Goal: Navigation & Orientation: Find specific page/section

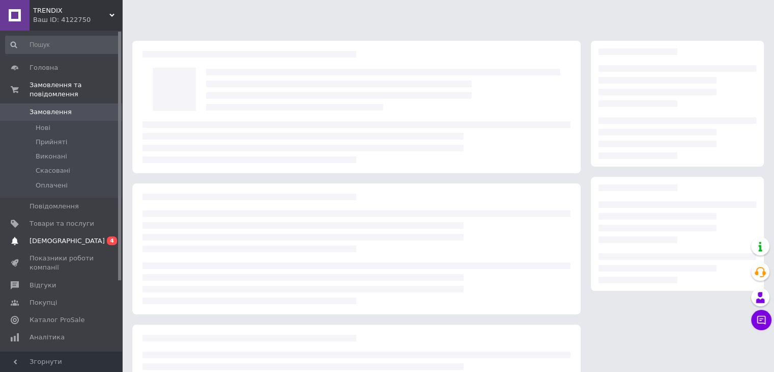
click at [65, 236] on link "[DEMOGRAPHIC_DATA] 0 4" at bounding box center [62, 240] width 125 height 17
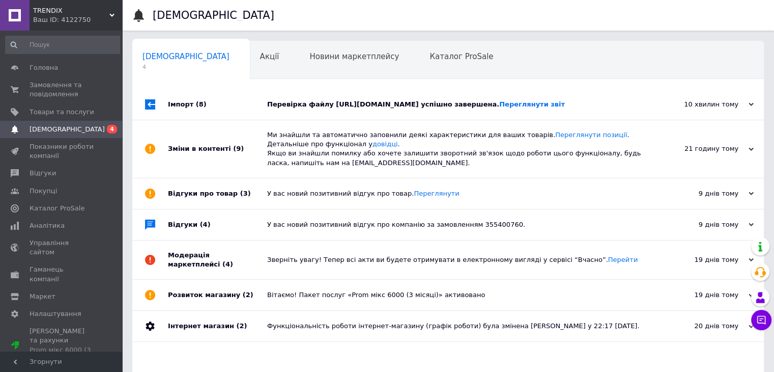
click at [356, 109] on div "Перевірка файлу [URL][DOMAIN_NAME] успішно завершена. Переглянути звіт" at bounding box center [459, 104] width 385 height 9
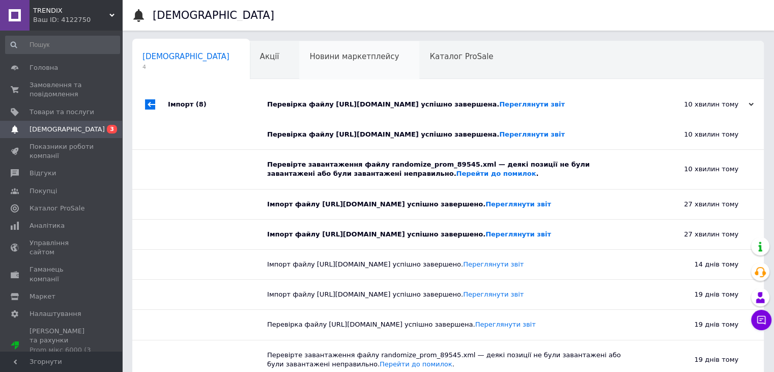
click at [299, 62] on div "Новини маркетплейсу 0" at bounding box center [359, 60] width 120 height 39
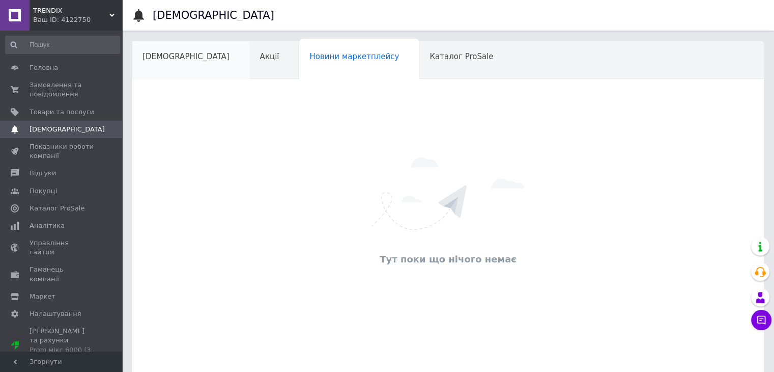
click at [167, 57] on span "[DEMOGRAPHIC_DATA]" at bounding box center [186, 56] width 87 height 9
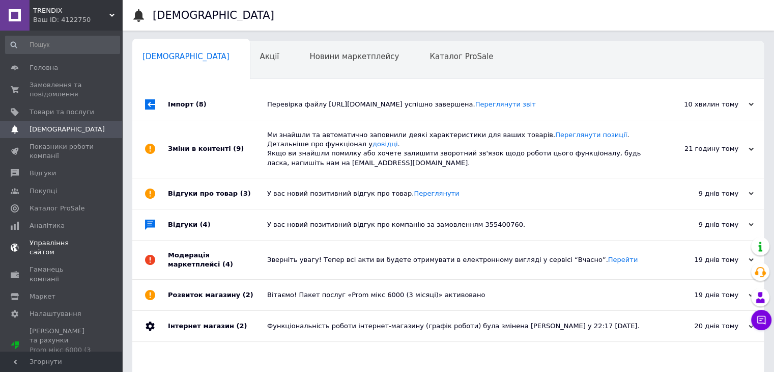
click at [57, 240] on span "Управління сайтом" at bounding box center [62, 247] width 65 height 18
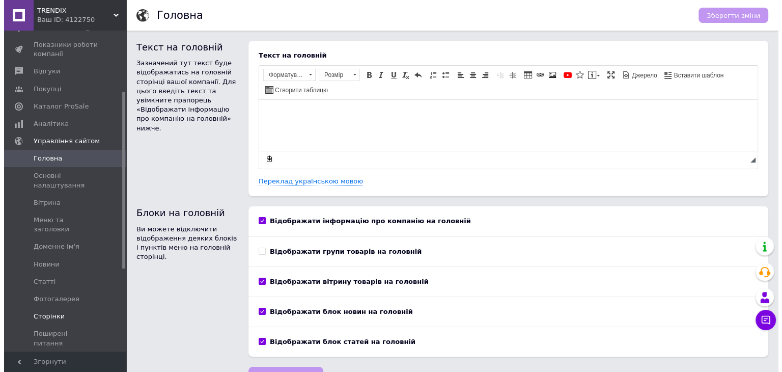
scroll to position [259, 0]
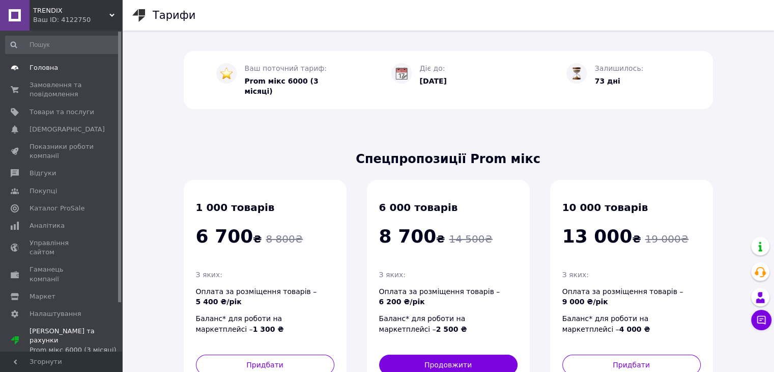
click at [41, 66] on span "Головна" at bounding box center [44, 67] width 29 height 9
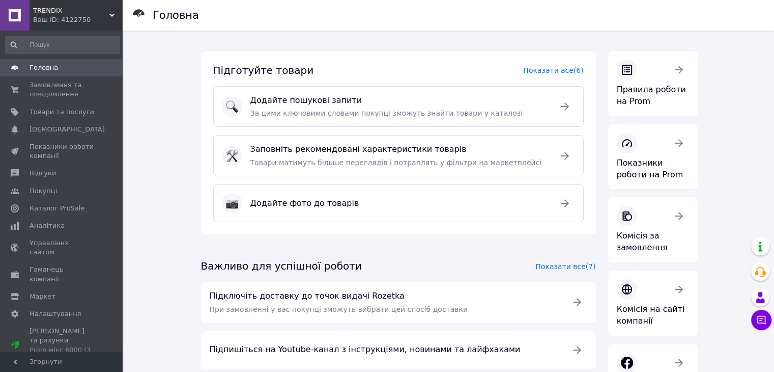
click at [45, 64] on span "Головна" at bounding box center [44, 67] width 29 height 9
click at [44, 63] on span "Головна" at bounding box center [44, 67] width 29 height 9
click at [55, 75] on link "Головна" at bounding box center [62, 67] width 125 height 17
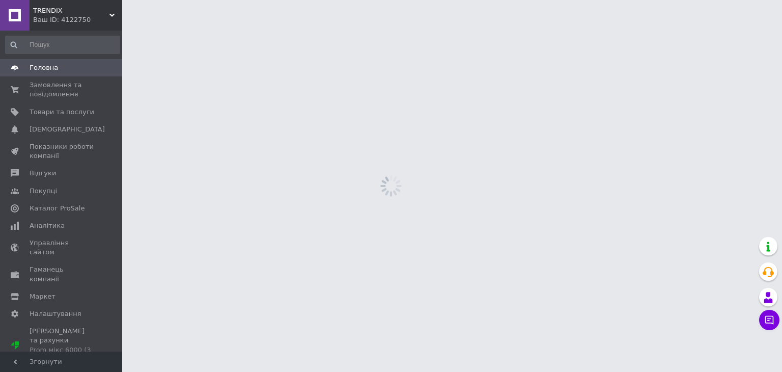
click at [55, 75] on link "Головна" at bounding box center [62, 67] width 125 height 17
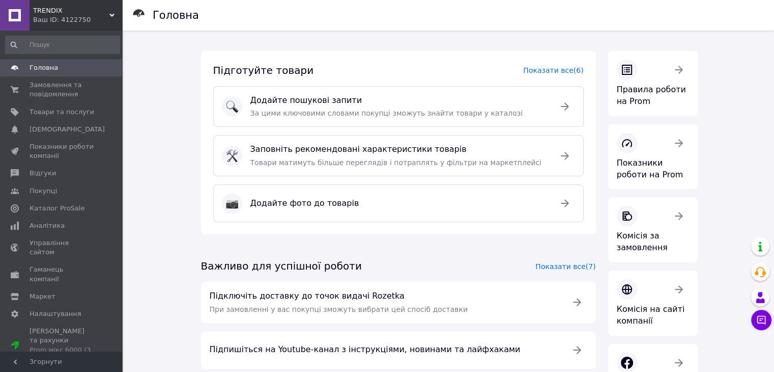
click at [51, 70] on span "Головна" at bounding box center [44, 67] width 29 height 9
